Goal: Transaction & Acquisition: Purchase product/service

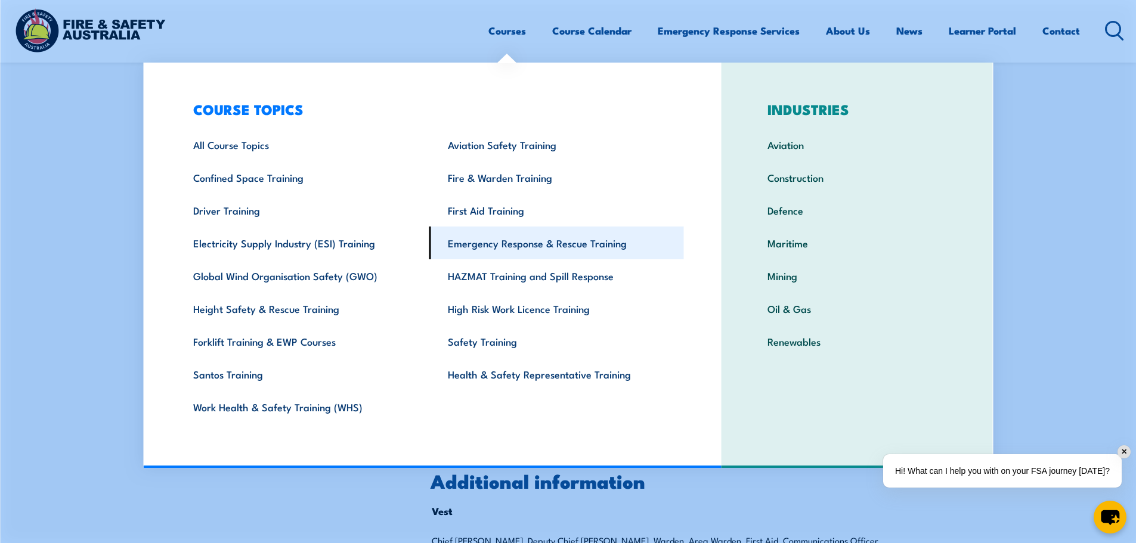
click at [483, 246] on link "Emergency Response & Rescue Training" at bounding box center [556, 243] width 255 height 33
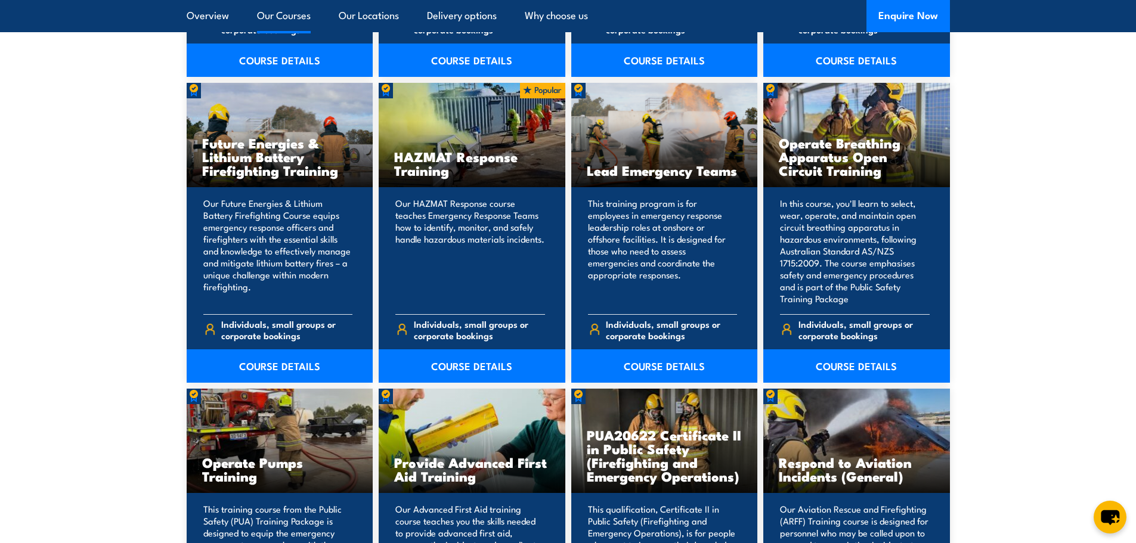
scroll to position [1073, 0]
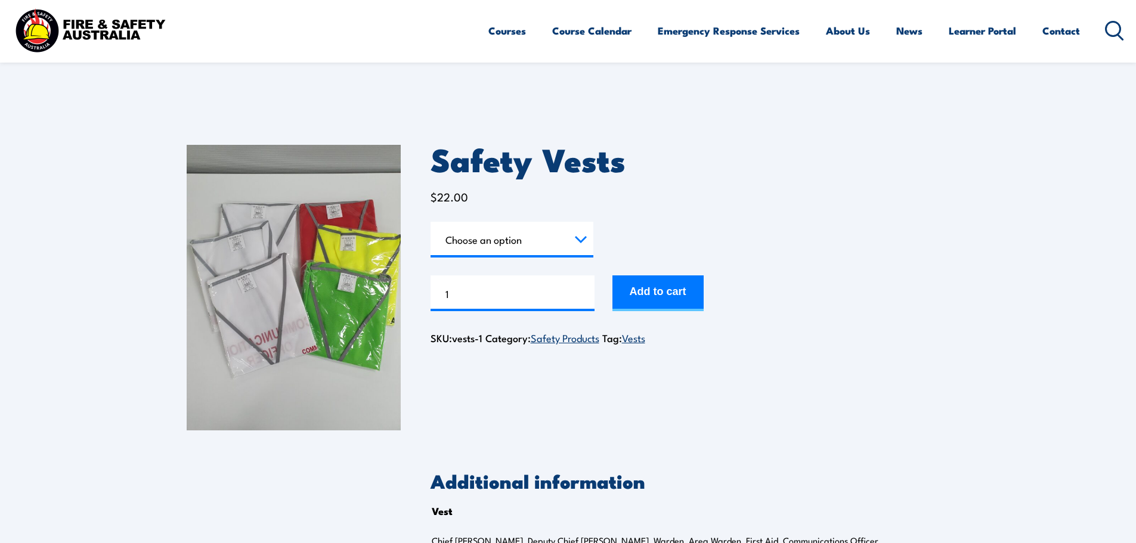
click at [582, 241] on select "Choose an option Chief Warden Deputy Chief Warden Warden Area Warden First Aid …" at bounding box center [511, 240] width 163 height 36
click at [430, 222] on select "Choose an option Chief Warden Deputy Chief Warden Warden Area Warden First Aid …" at bounding box center [511, 240] width 163 height 36
select select "Area Warden"
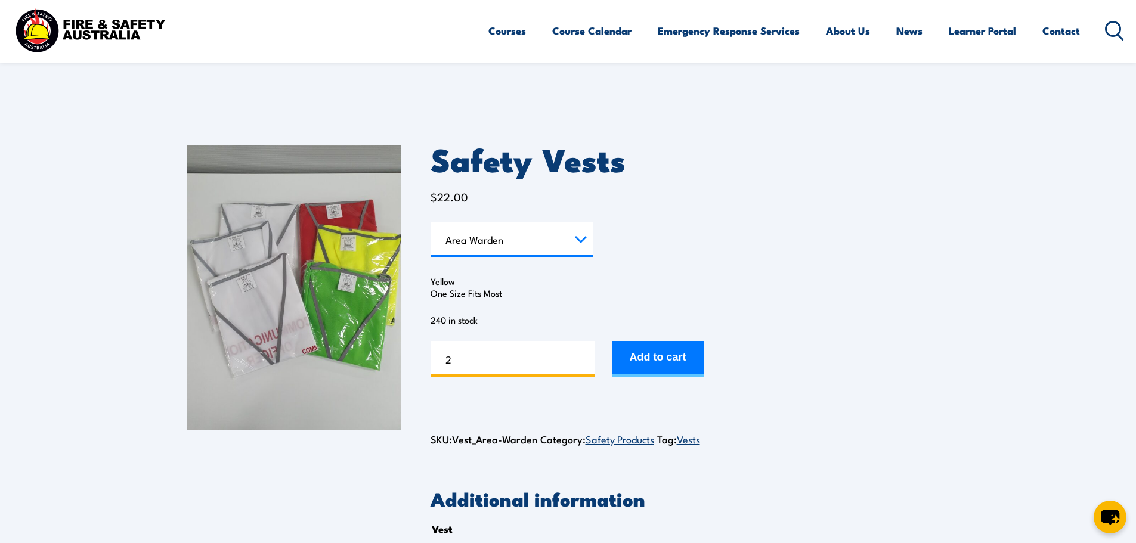
click at [581, 355] on input "2" at bounding box center [512, 359] width 164 height 36
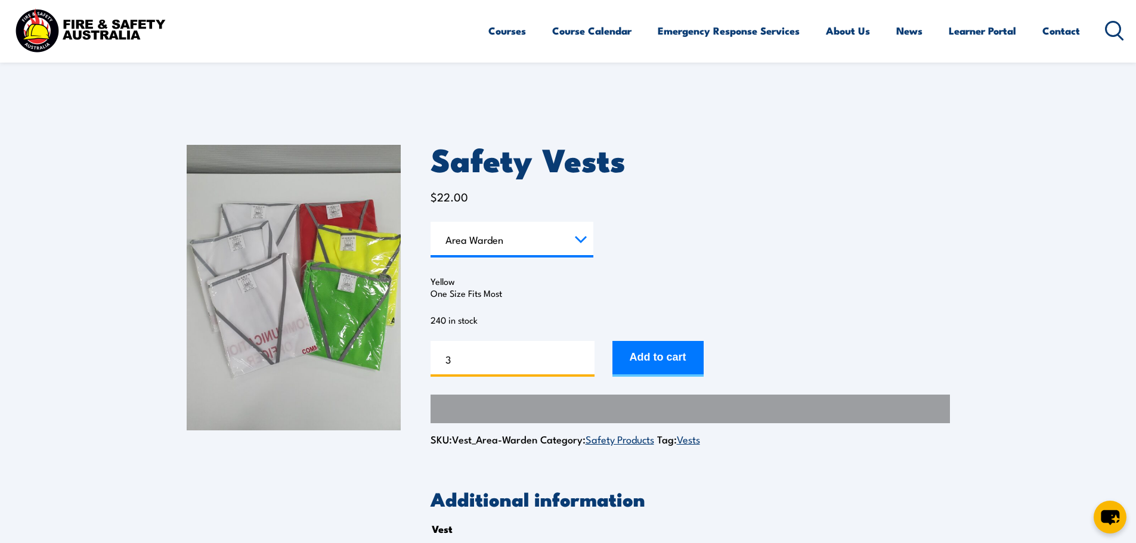
type input "3"
click at [581, 355] on input "3" at bounding box center [512, 359] width 164 height 36
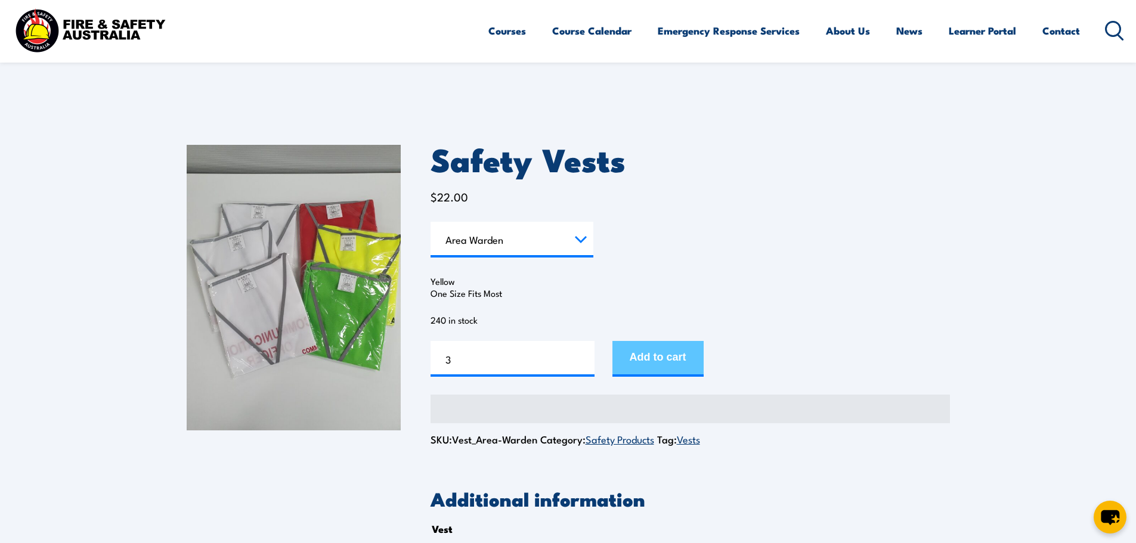
click at [643, 354] on button "Add to cart" at bounding box center [657, 359] width 91 height 36
